Goal: Browse casually

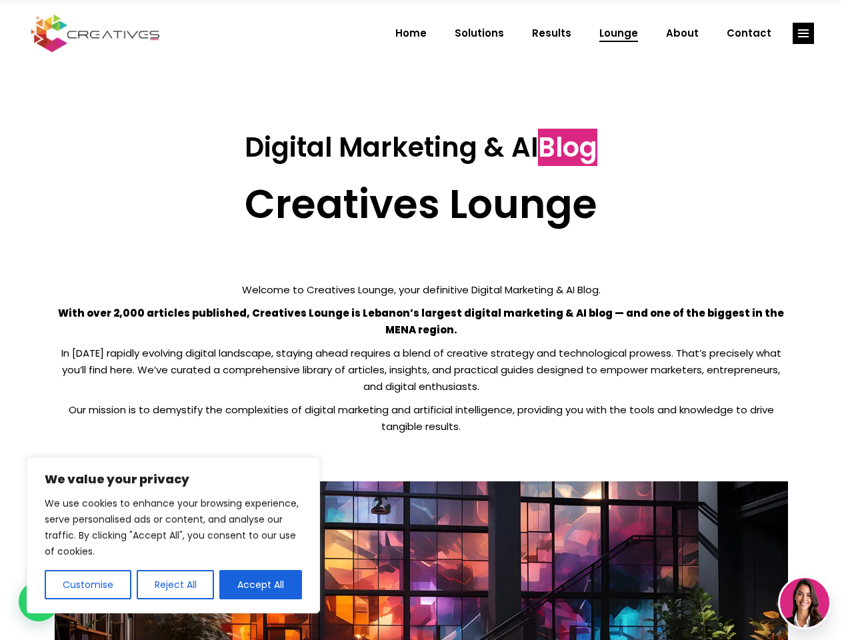
click at [421, 320] on p "With over 2,000 articles published, Creatives Lounge is Lebanon’s largest digit…" at bounding box center [421, 321] width 733 height 33
click at [87, 584] on button "Customise" at bounding box center [88, 584] width 87 height 29
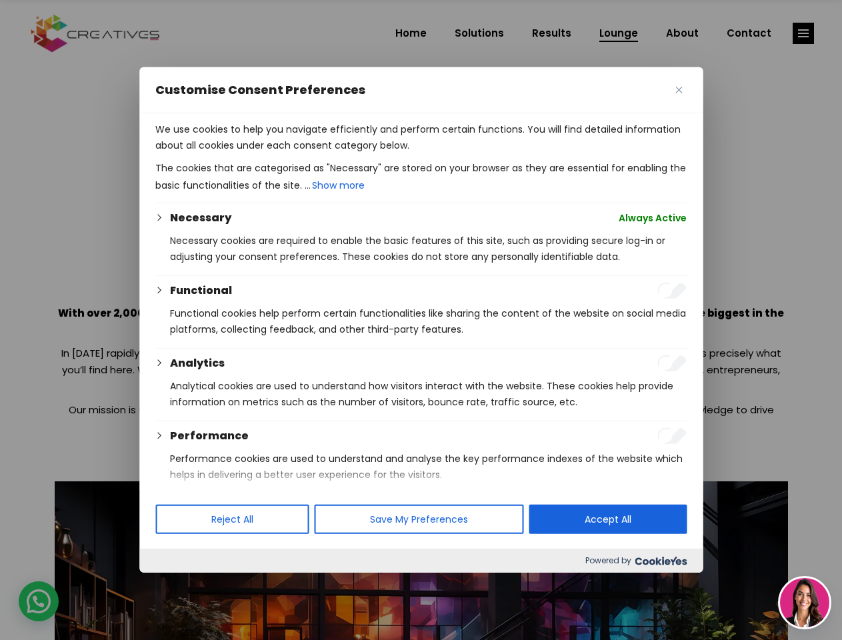
click at [175, 584] on div at bounding box center [421, 320] width 842 height 640
click at [261, 153] on p "We use cookies to help you navigate efficiently and perform certain functions. …" at bounding box center [420, 137] width 531 height 32
click at [803, 33] on div at bounding box center [421, 320] width 842 height 640
click at [804, 602] on img at bounding box center [804, 602] width 49 height 49
